Goal: Information Seeking & Learning: Learn about a topic

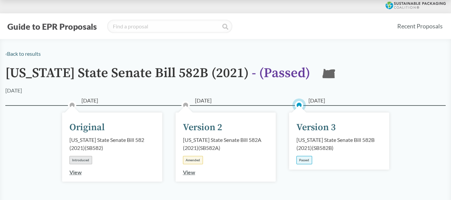
click at [304, 160] on div "Passed" at bounding box center [304, 160] width 16 height 8
click at [316, 123] on div "Version 3" at bounding box center [315, 127] width 39 height 14
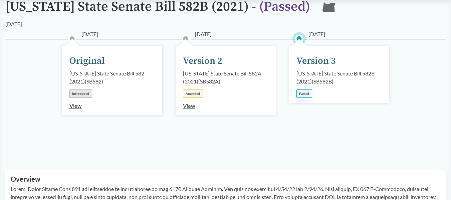
scroll to position [67, 0]
click at [305, 95] on div "Passed" at bounding box center [304, 93] width 16 height 8
click at [317, 79] on div "Oregon State Senate Bill 582B (2021) ( SB582B )" at bounding box center [338, 77] width 85 height 16
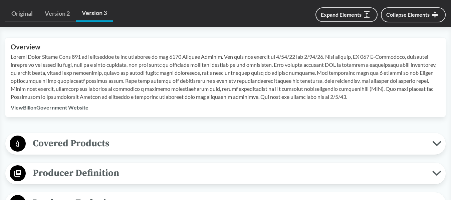
scroll to position [234, 0]
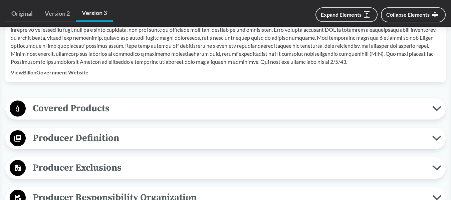
click at [434, 137] on icon at bounding box center [436, 138] width 7 height 3
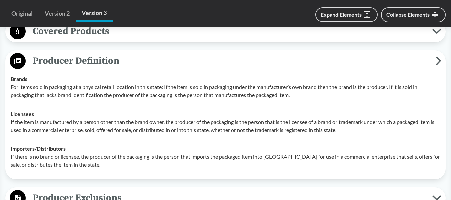
scroll to position [300, 0]
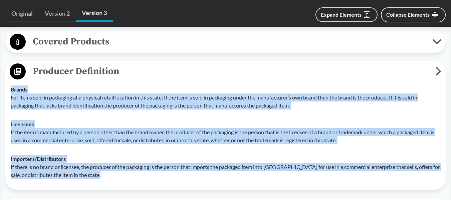
drag, startPoint x: 105, startPoint y: 177, endPoint x: 10, endPoint y: 92, distance: 127.2
click at [10, 92] on tbody "Brands For items sold in packaging at a physical retail location in this state:…" at bounding box center [226, 132] width 436 height 104
copy tbody "Brands For items sold in packaging at a physical retail location in this state:…"
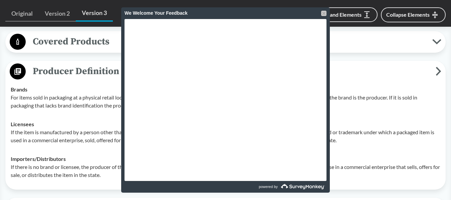
click at [325, 12] on div at bounding box center [323, 13] width 5 height 5
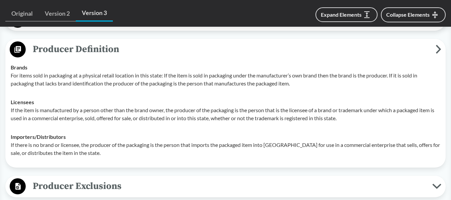
scroll to position [367, 0]
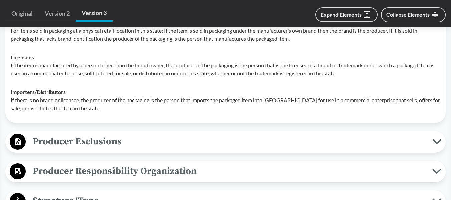
click at [90, 138] on span "Producer Exclusions" at bounding box center [229, 141] width 407 height 15
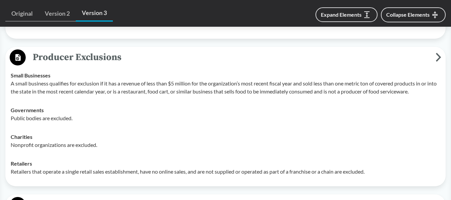
scroll to position [467, 0]
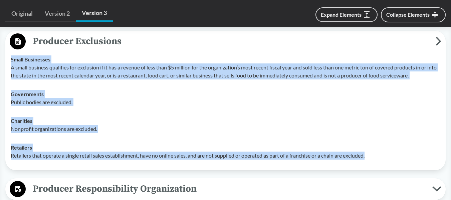
drag, startPoint x: 381, startPoint y: 156, endPoint x: 7, endPoint y: 59, distance: 386.0
click at [7, 59] on div "Producer Exclusions Small Businesses A small business qualifies for exclusion i…" at bounding box center [225, 101] width 440 height 140
copy tbody "Small Businesses A small business qualifies for exclusion if it has a revenue o…"
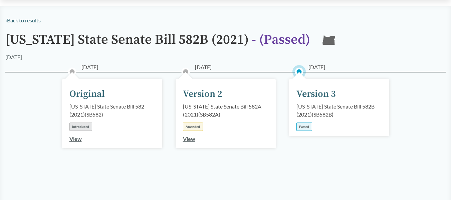
scroll to position [0, 0]
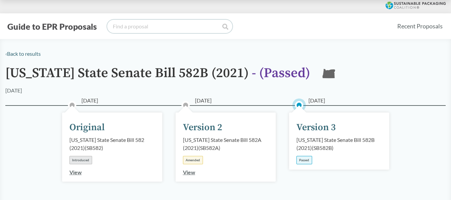
click at [133, 26] on input "search" at bounding box center [169, 26] width 125 height 13
type input "[US_STATE]"
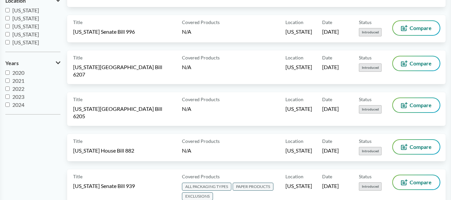
scroll to position [167, 0]
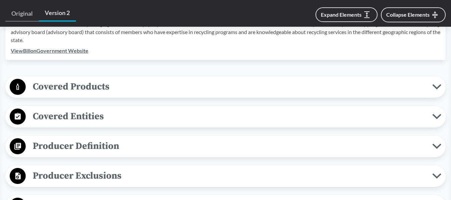
scroll to position [267, 0]
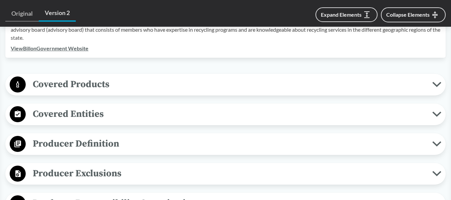
click at [248, 142] on span "Producer Definition" at bounding box center [229, 143] width 407 height 15
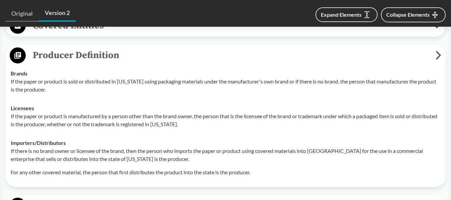
scroll to position [367, 0]
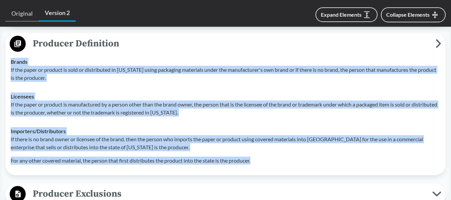
drag, startPoint x: 259, startPoint y: 163, endPoint x: 11, endPoint y: 64, distance: 267.4
click at [11, 64] on tbody "Brands If the paper or product is sold or distributed in Colorado using packagi…" at bounding box center [226, 110] width 436 height 117
copy tbody "Brands If the paper or product is sold or distributed in Colorado using packagi…"
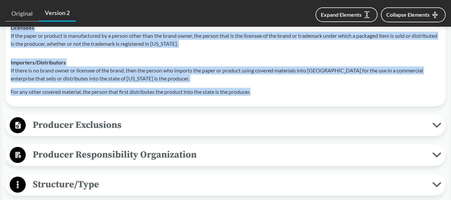
scroll to position [467, 0]
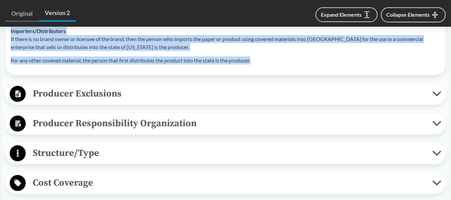
click at [147, 128] on span "Producer Responsibility Organization" at bounding box center [229, 123] width 407 height 15
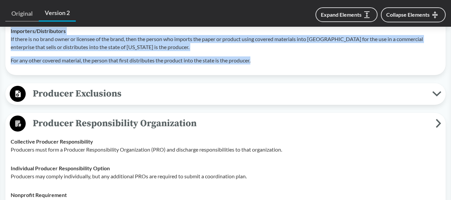
click at [151, 95] on span "Producer Exclusions" at bounding box center [229, 93] width 407 height 15
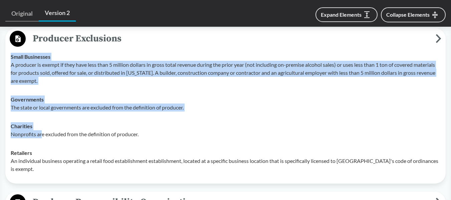
scroll to position [534, 0]
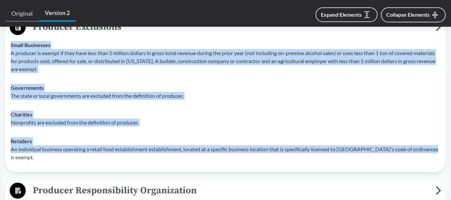
drag, startPoint x: 11, startPoint y: 111, endPoint x: 434, endPoint y: 152, distance: 425.5
click at [434, 152] on tbody "Small Businesses A producer is exempt if they have less than 5 million dollars …" at bounding box center [226, 101] width 436 height 131
copy tbody "Small Businesses A producer is exempt if they have less than 5 million dollars …"
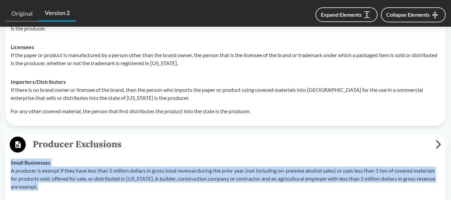
scroll to position [401, 0]
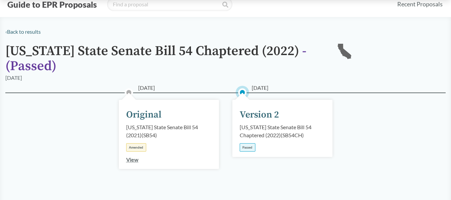
scroll to position [33, 0]
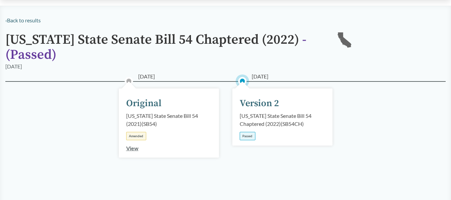
click at [270, 107] on div "Version 2" at bounding box center [259, 103] width 39 height 14
click at [272, 116] on div "California State Senate Bill 54 Chaptered (2022) ( SB54CH )" at bounding box center [282, 120] width 85 height 16
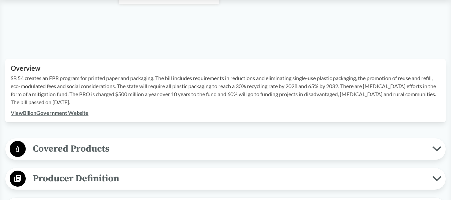
scroll to position [200, 0]
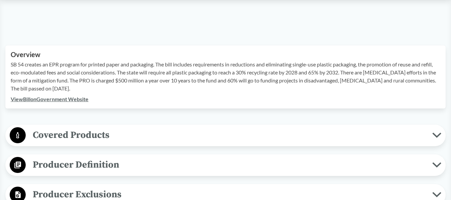
click at [258, 134] on span "Covered Products" at bounding box center [229, 135] width 407 height 15
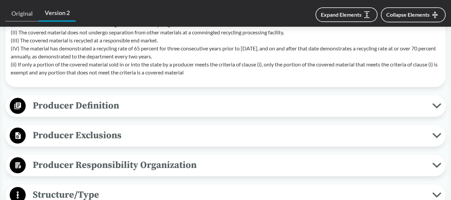
scroll to position [501, 0]
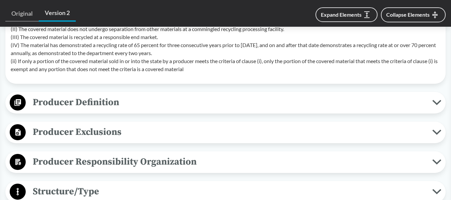
click at [248, 108] on span "Producer Definition" at bounding box center [229, 102] width 407 height 15
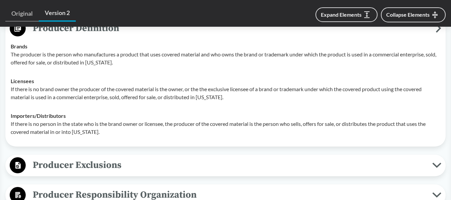
scroll to position [601, 0]
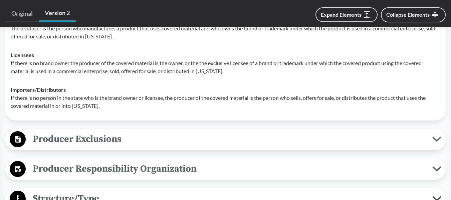
click at [223, 140] on span "Producer Exclusions" at bounding box center [229, 139] width 407 height 15
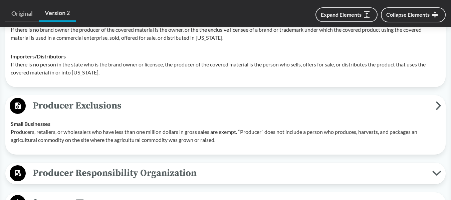
scroll to position [567, 0]
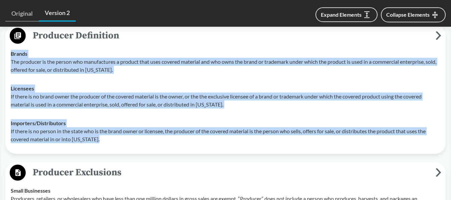
drag, startPoint x: 107, startPoint y: 142, endPoint x: 11, endPoint y: 56, distance: 128.4
click at [11, 56] on tbody "Brands The producer is the person who manufactures a product that uses covered …" at bounding box center [226, 96] width 436 height 104
copy tbody "Brands The producer is the person who manufactures a product that uses covered …"
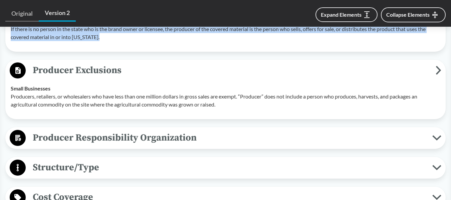
scroll to position [668, 0]
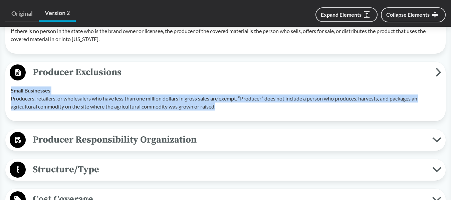
drag, startPoint x: 228, startPoint y: 108, endPoint x: 9, endPoint y: 93, distance: 220.1
click at [9, 93] on td "Small Businesses Producers, retailers, or wholesalers who have less than one mi…" at bounding box center [226, 98] width 436 height 35
copy div "Small Businesses Producers, retailers, or wholesalers who have less than one mi…"
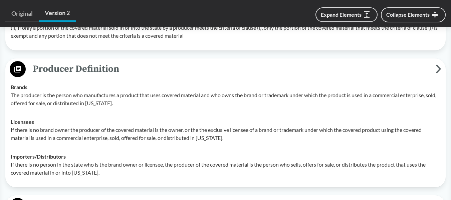
scroll to position [567, 0]
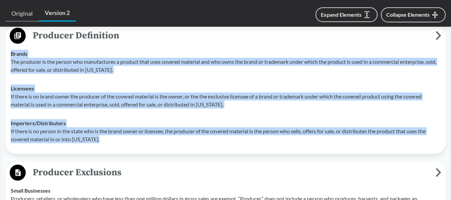
drag, startPoint x: 107, startPoint y: 140, endPoint x: 1, endPoint y: 59, distance: 133.3
click at [1, 59] on div "‹ Back to results California State Senate Bill 54 Chaptered (2022) - ( Passed )…" at bounding box center [225, 89] width 451 height 1214
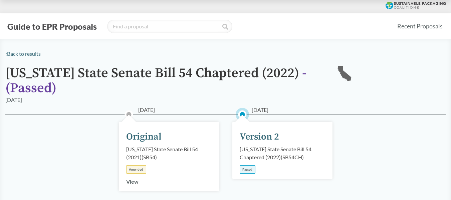
scroll to position [0, 0]
click at [409, 5] on icon at bounding box center [416, 6] width 60 height 8
